Goal: Task Accomplishment & Management: Manage account settings

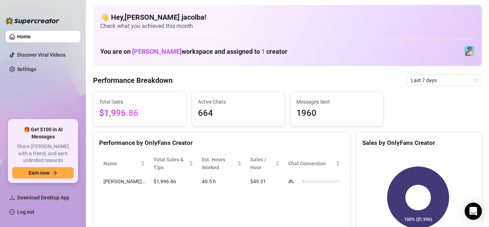
click at [426, 102] on div "Total Sales $1,996.86 Active Chats 664 Messages Sent 1960" at bounding box center [287, 109] width 394 height 34
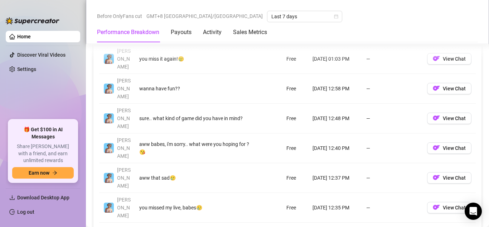
scroll to position [680, 0]
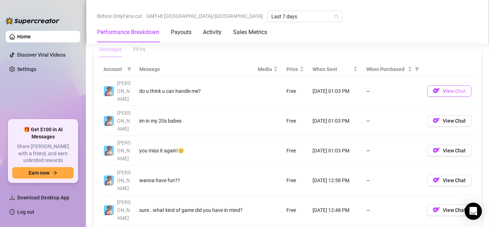
click at [444, 88] on span "View Chat" at bounding box center [454, 91] width 23 height 6
click at [21, 210] on link "Log out" at bounding box center [25, 212] width 17 height 6
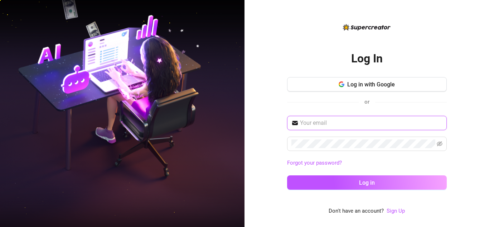
click at [353, 124] on input "text" at bounding box center [371, 122] width 142 height 9
type input "l"
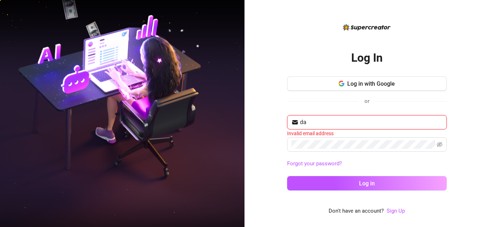
type input "d"
click at [319, 122] on input "text" at bounding box center [371, 122] width 142 height 9
paste input "[EMAIL_ADDRESS][DOMAIN_NAME]"
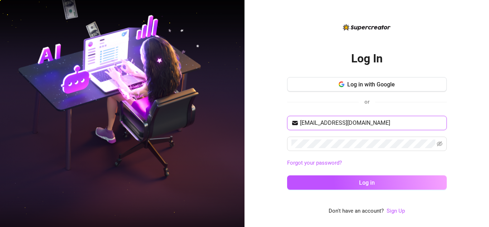
type input "[EMAIL_ADDRESS][DOMAIN_NAME]"
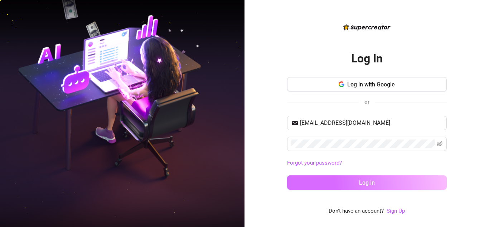
click at [390, 183] on button "Log in" at bounding box center [367, 182] width 160 height 14
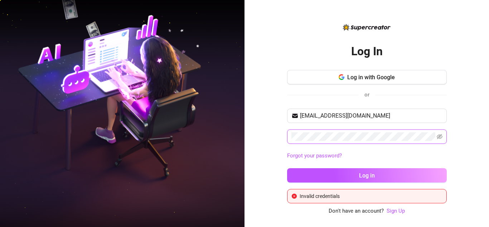
click at [284, 135] on div "Log In Log in with Google or glendale.j824@gmail.com Forgot your password? Log …" at bounding box center [366, 113] width 244 height 227
click at [287, 168] on button "Log in" at bounding box center [367, 175] width 160 height 14
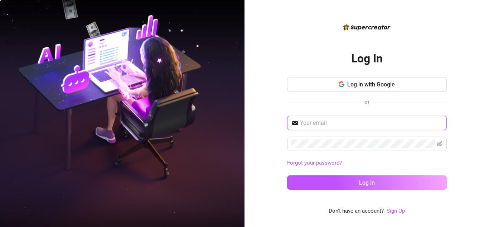
click at [361, 127] on input "text" at bounding box center [371, 122] width 142 height 9
type input "[EMAIL_ADDRESS][DOMAIN_NAME]"
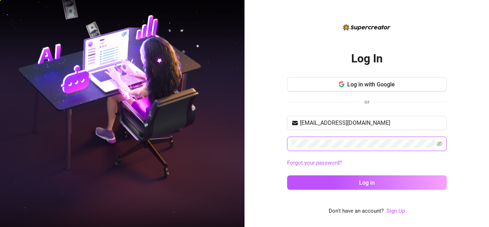
click at [287, 175] on button "Log in" at bounding box center [367, 182] width 160 height 14
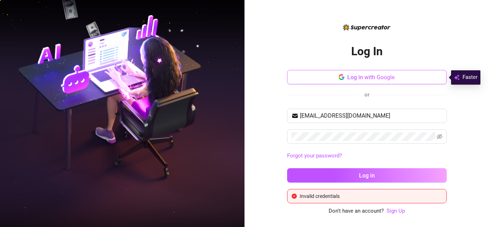
click at [372, 78] on span "Log in with Google" at bounding box center [371, 77] width 48 height 7
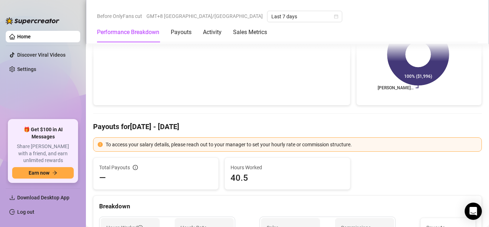
scroll to position [143, 0]
click at [31, 34] on link "Home" at bounding box center [24, 37] width 14 height 6
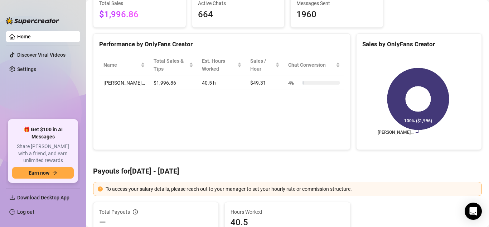
scroll to position [0, 0]
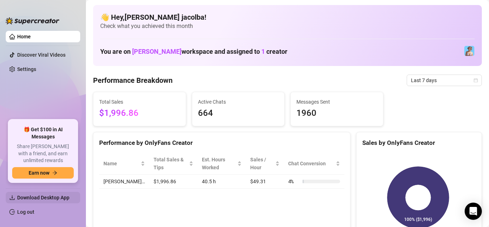
click at [48, 200] on span "Download Desktop App" at bounding box center [45, 196] width 57 height 11
click at [33, 198] on span "Download Desktop App" at bounding box center [43, 197] width 52 height 6
